Goal: Task Accomplishment & Management: Use online tool/utility

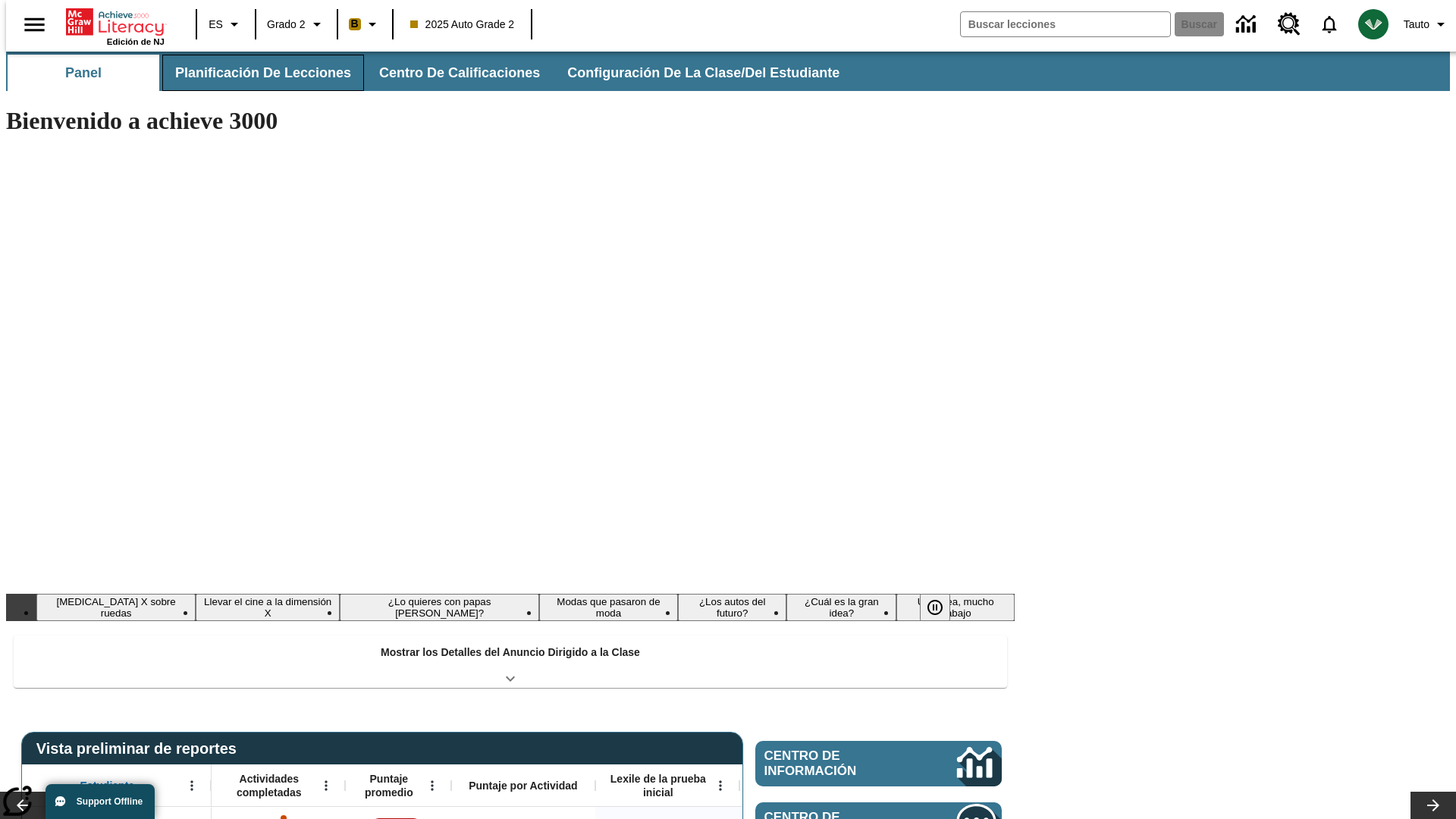
click at [255, 73] on button "Planificación de lecciones" at bounding box center [262, 72] width 202 height 36
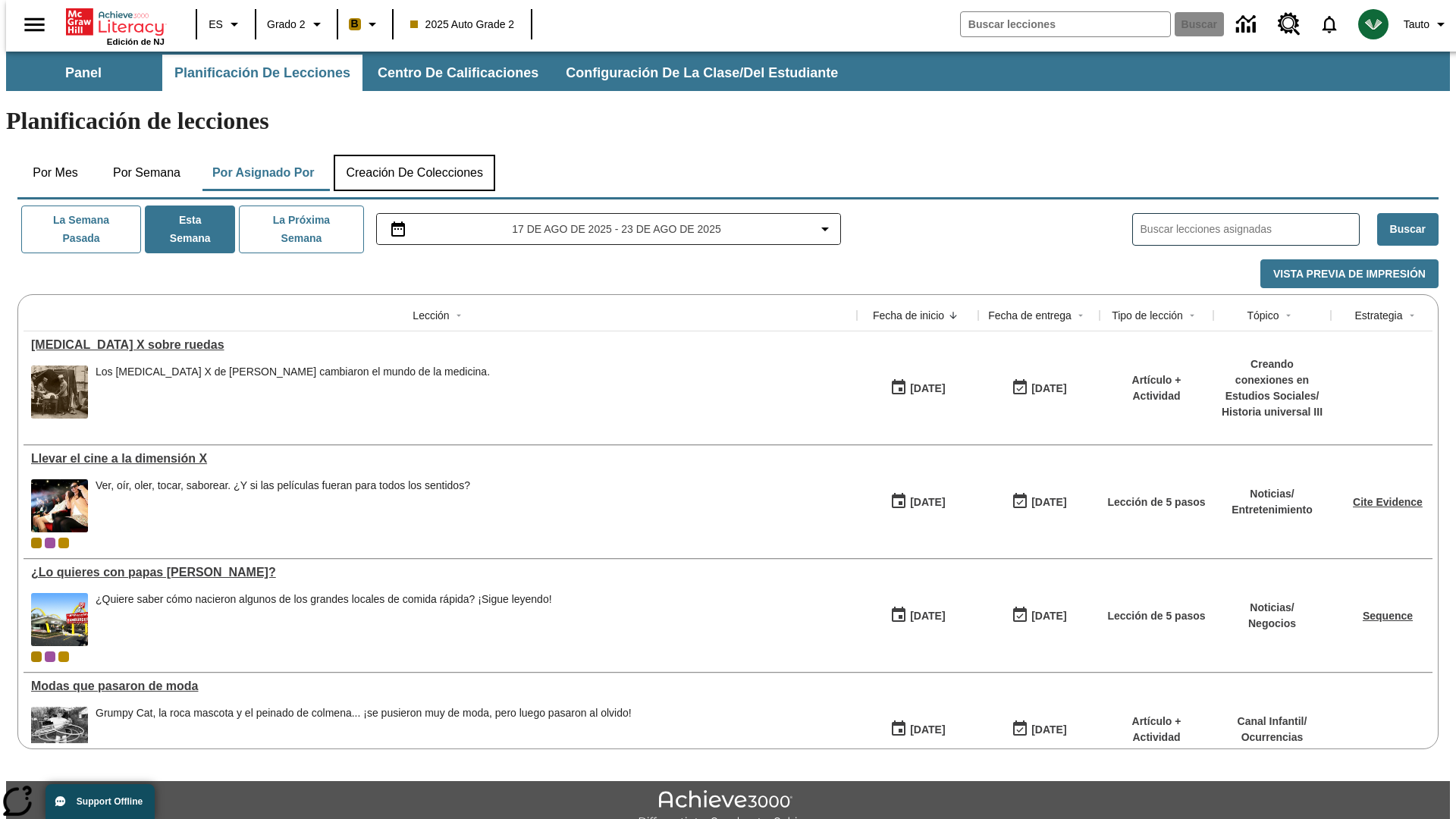
click at [414, 155] on button "Creación de colecciones" at bounding box center [414, 173] width 162 height 36
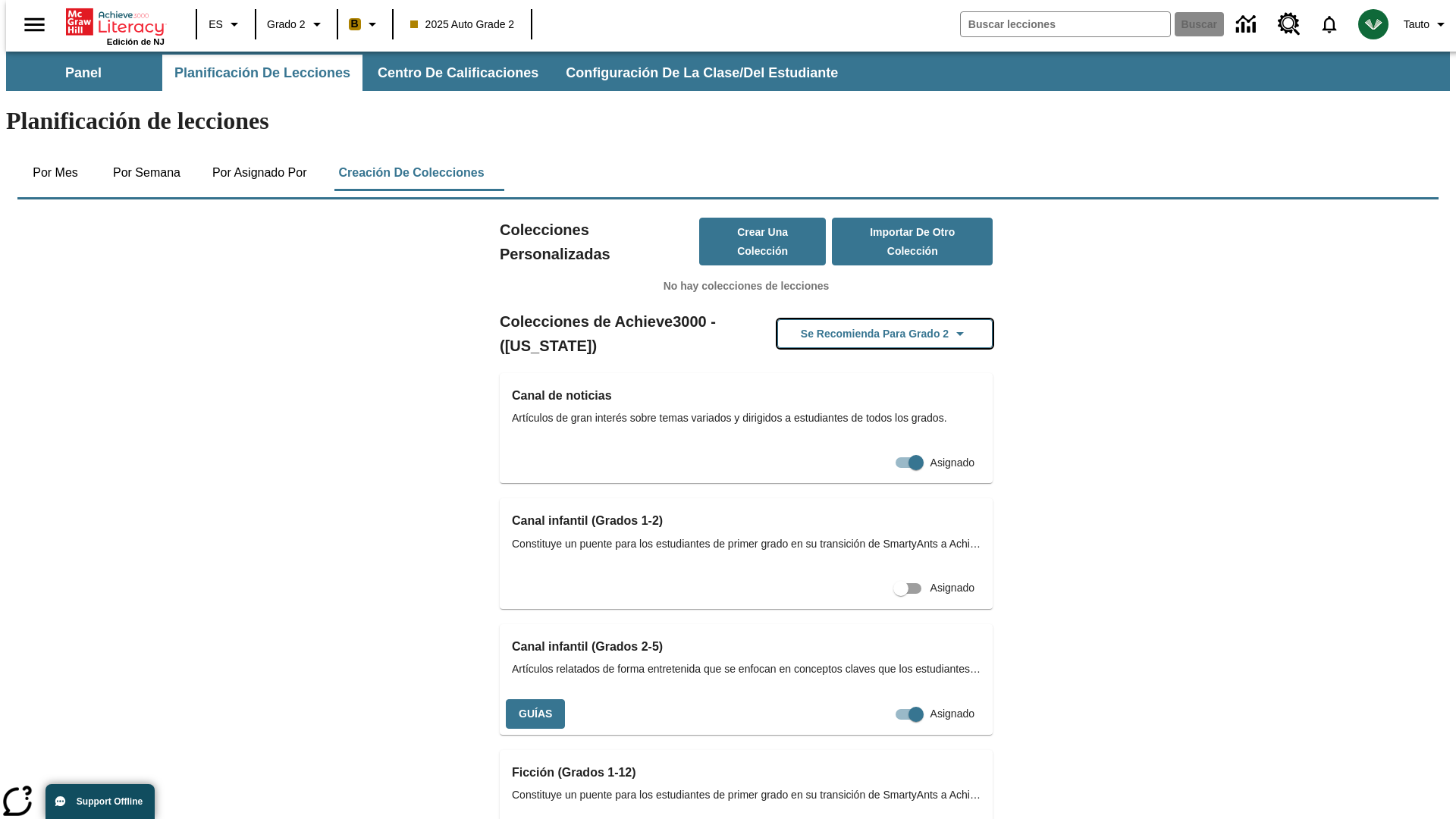
click at [861, 319] on button "Se recomienda para Grado 2" at bounding box center [885, 333] width 216 height 29
click at [873, 700] on input "Asignado" at bounding box center [916, 715] width 87 height 29
checkbox input "false"
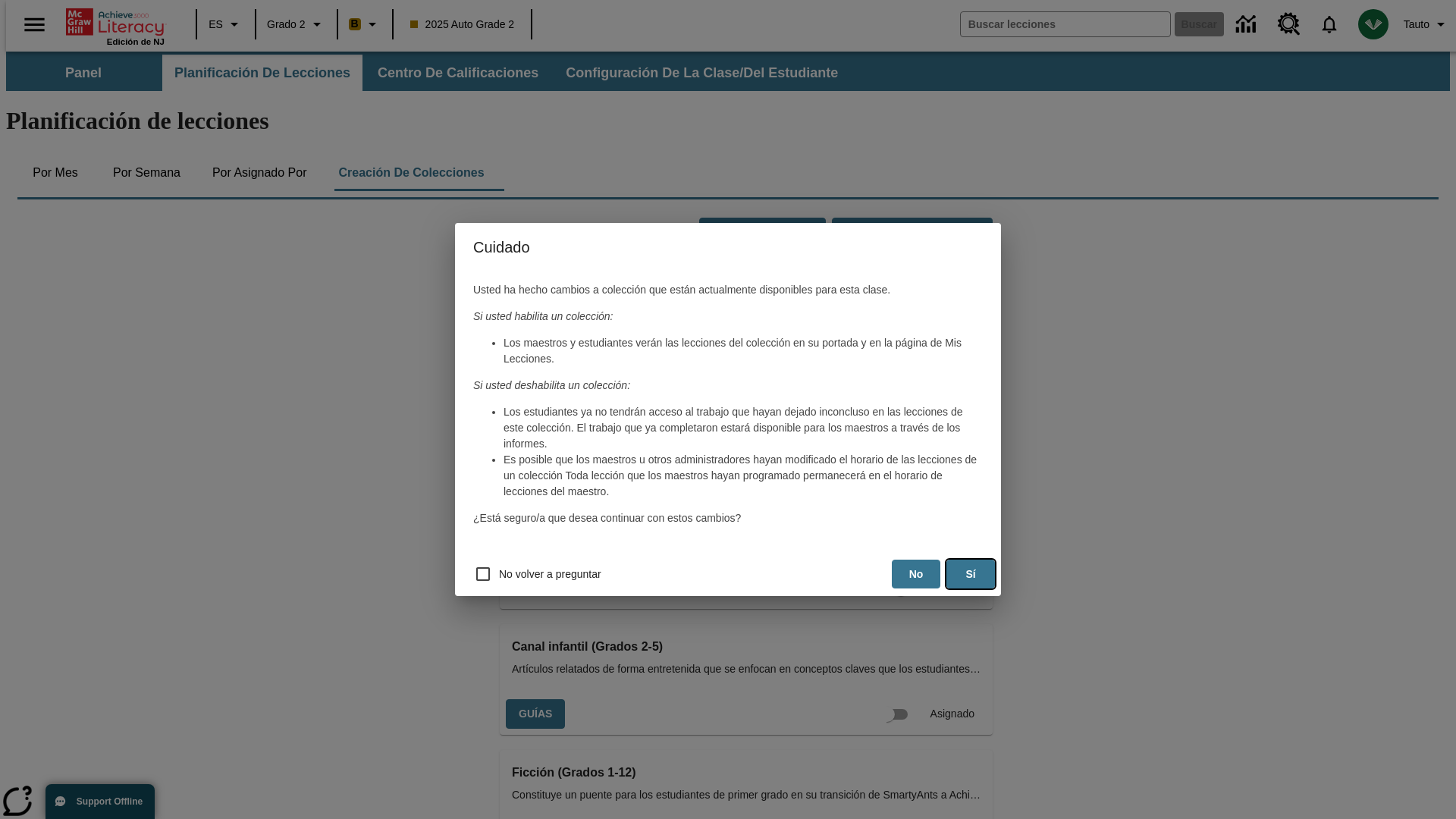
click at [971, 574] on button "Sí" at bounding box center [971, 574] width 49 height 29
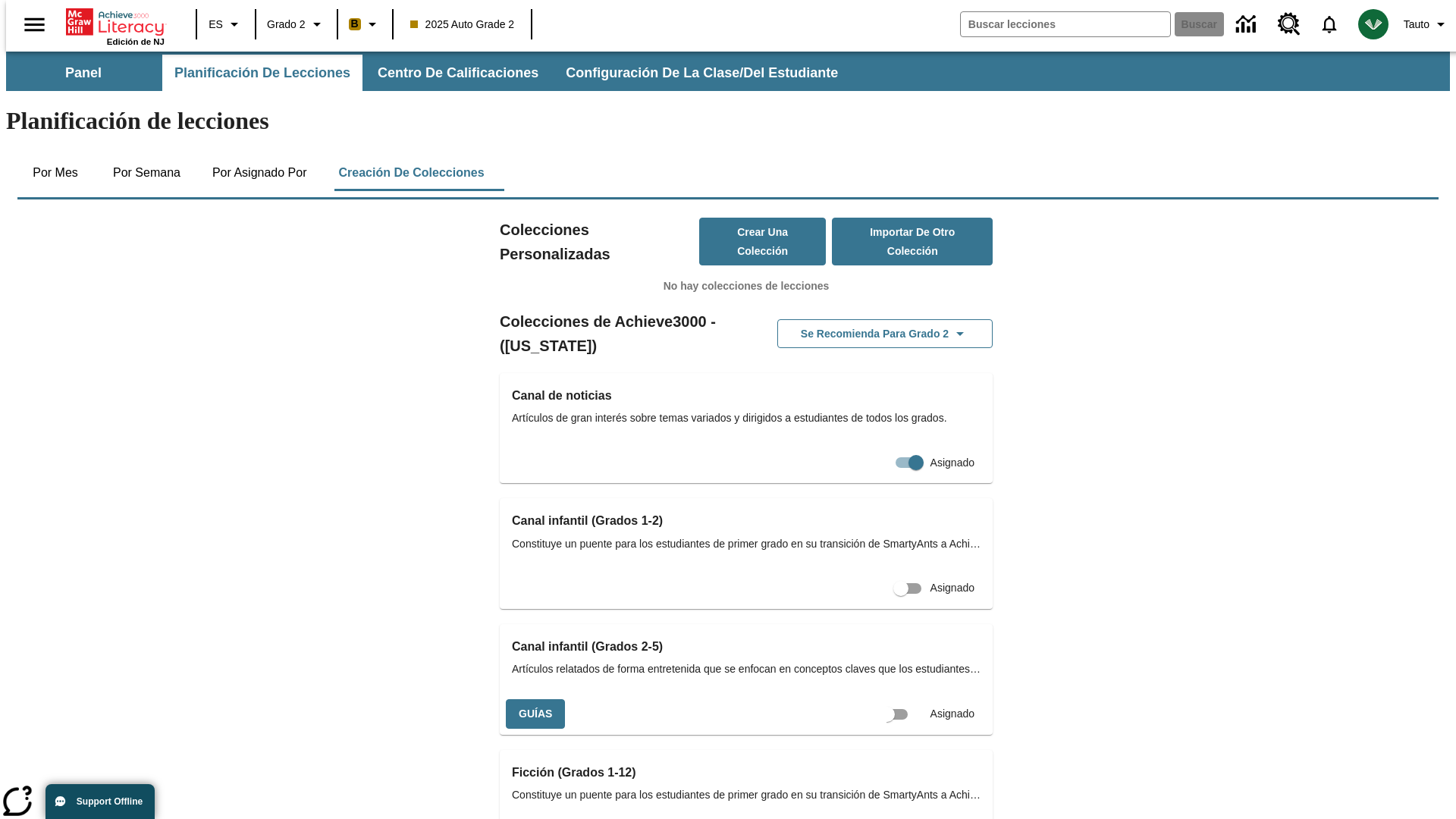
scroll to position [0, 14]
click at [874, 700] on input "Asignado" at bounding box center [901, 715] width 87 height 29
checkbox input "true"
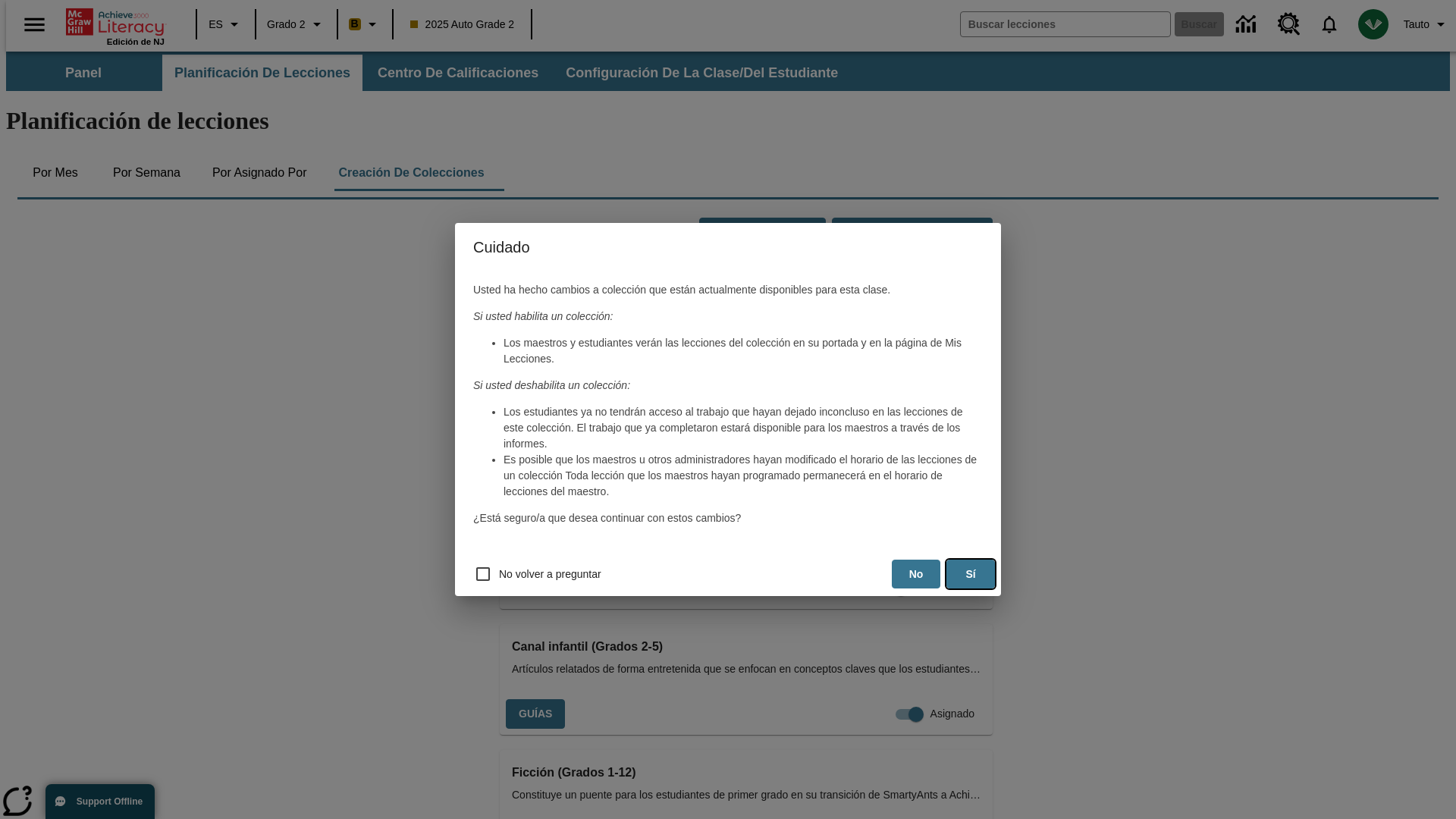
click at [971, 574] on button "Sí" at bounding box center [971, 574] width 49 height 29
